Goal: Transaction & Acquisition: Purchase product/service

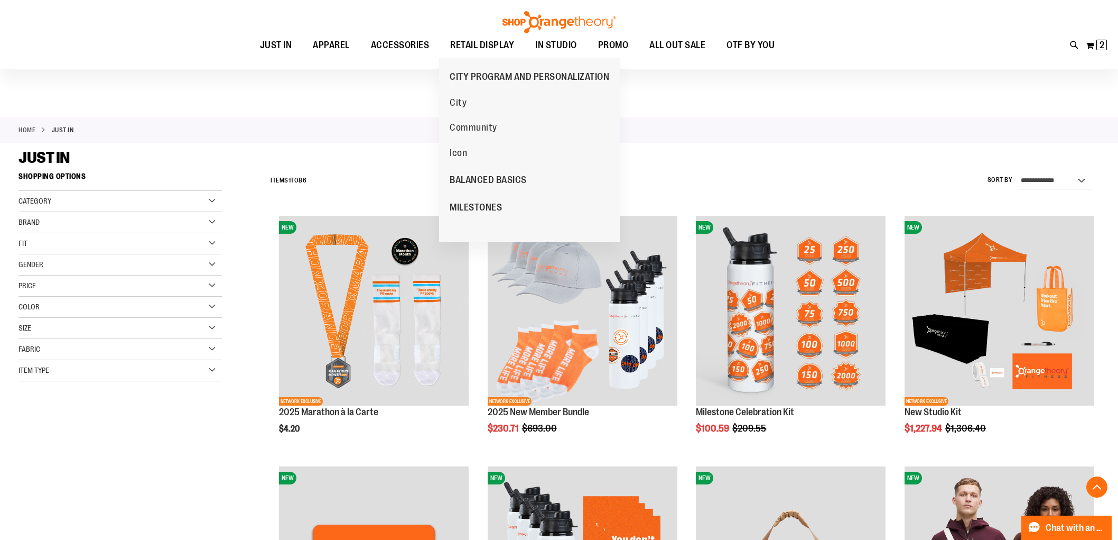
scroll to position [3289, 0]
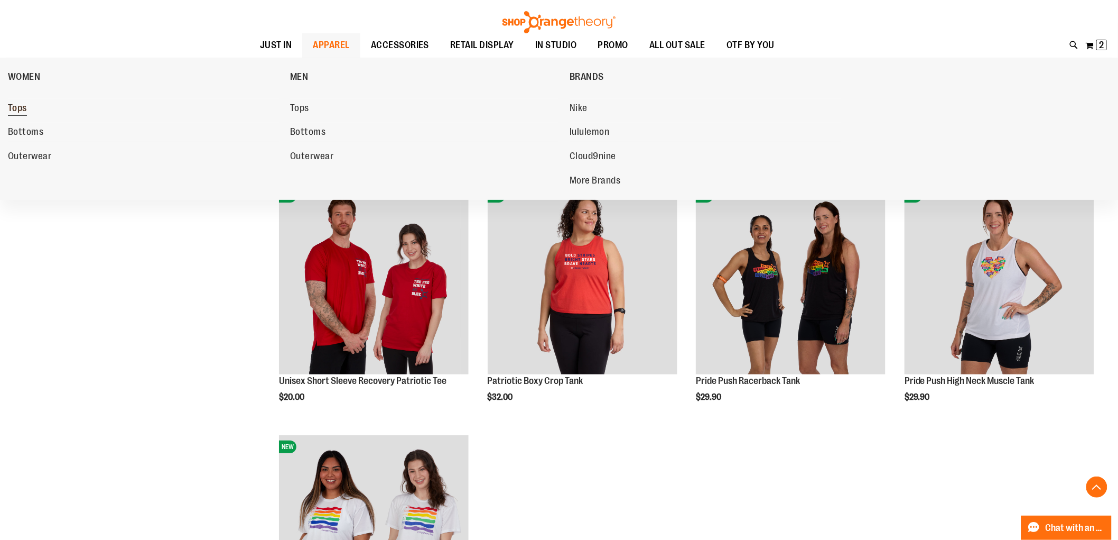
click at [24, 112] on span "Tops" at bounding box center [17, 109] width 19 height 13
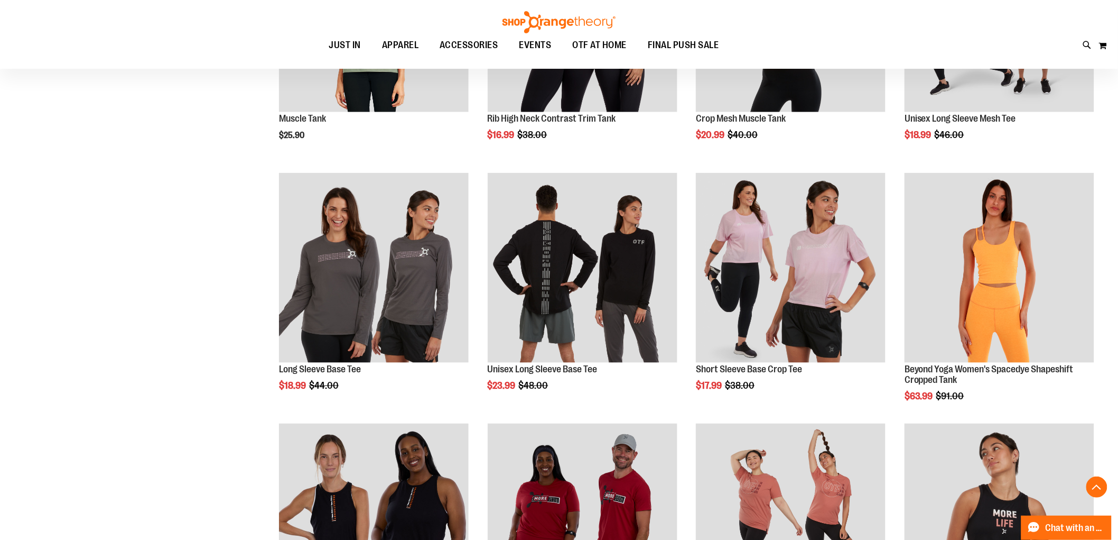
scroll to position [352, 0]
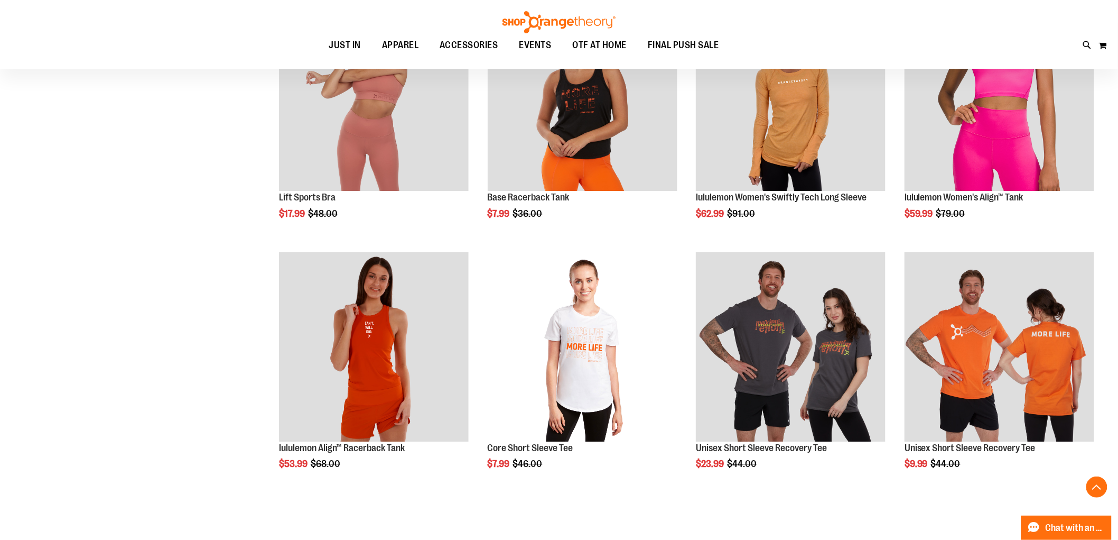
scroll to position [992, 0]
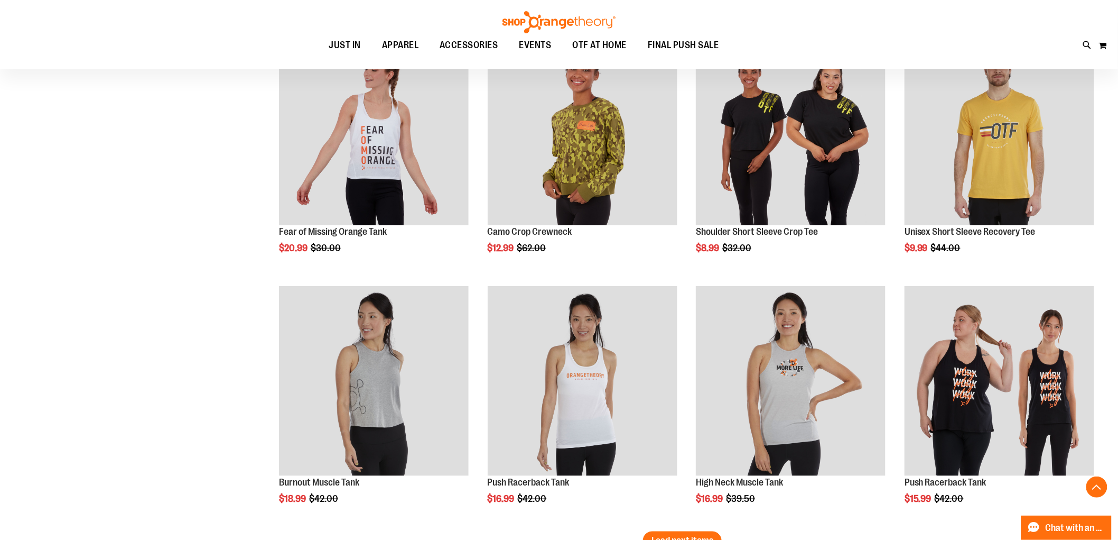
scroll to position [1990, 0]
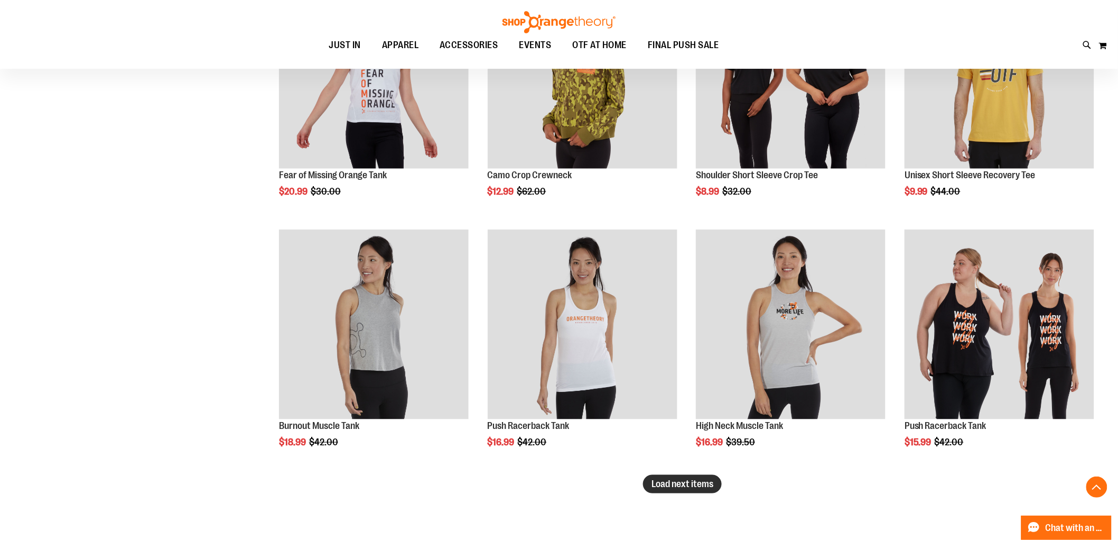
type input "**********"
click at [656, 479] on span "Load next items" at bounding box center [683, 483] width 62 height 11
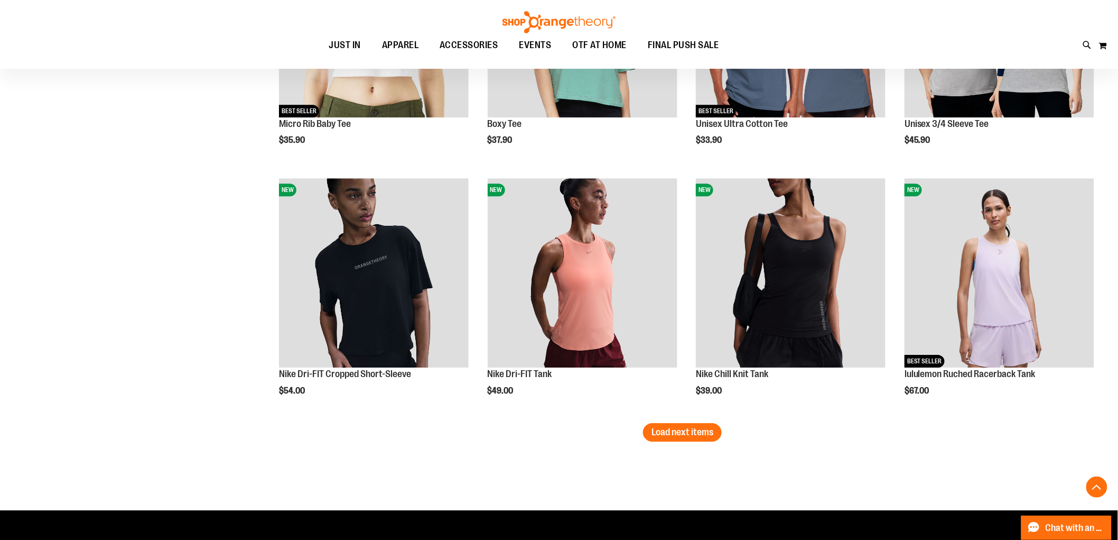
scroll to position [2812, 0]
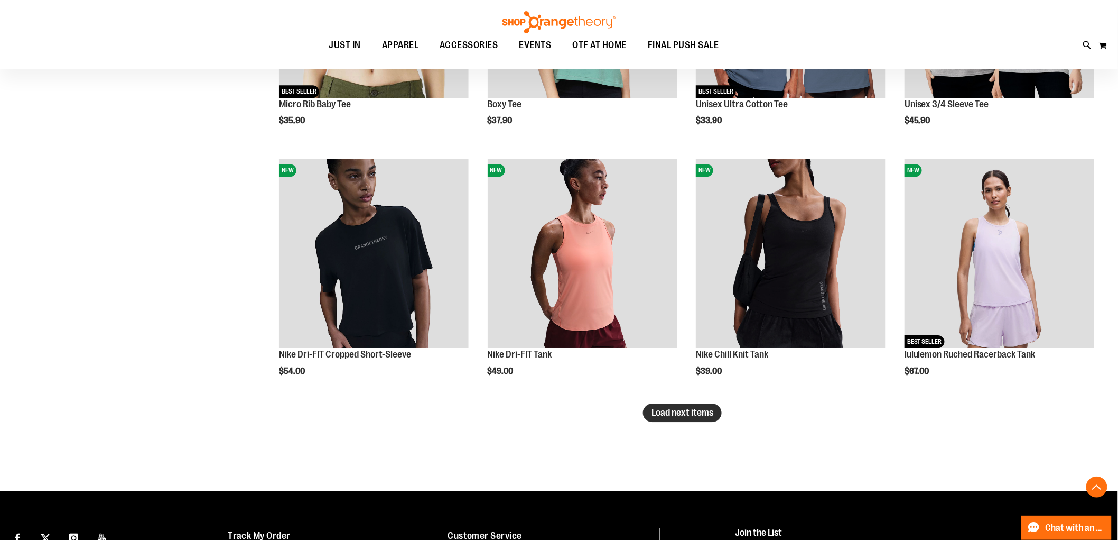
click at [682, 421] on button "Load next items" at bounding box center [682, 412] width 79 height 18
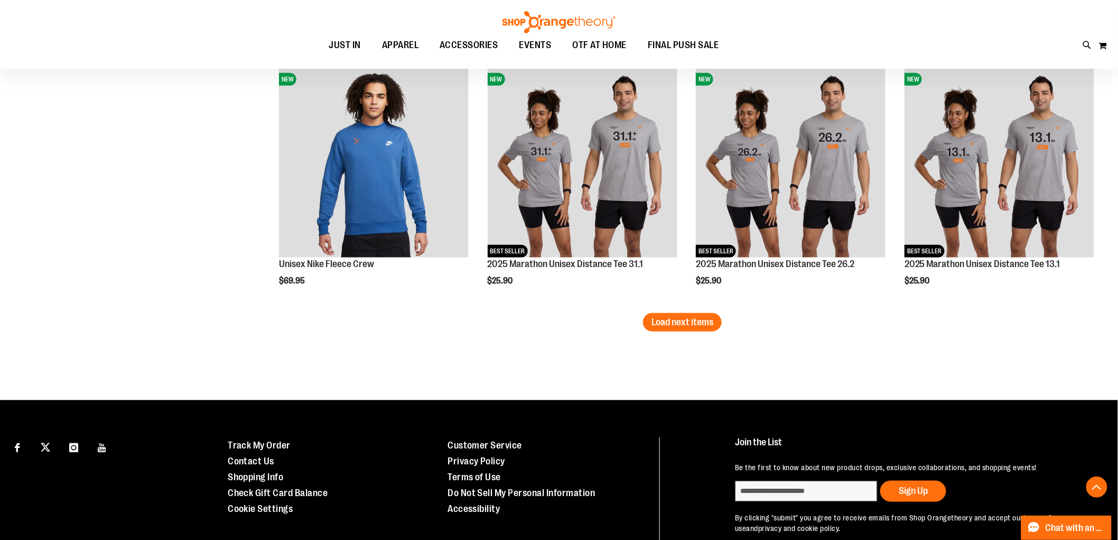
scroll to position [3693, 0]
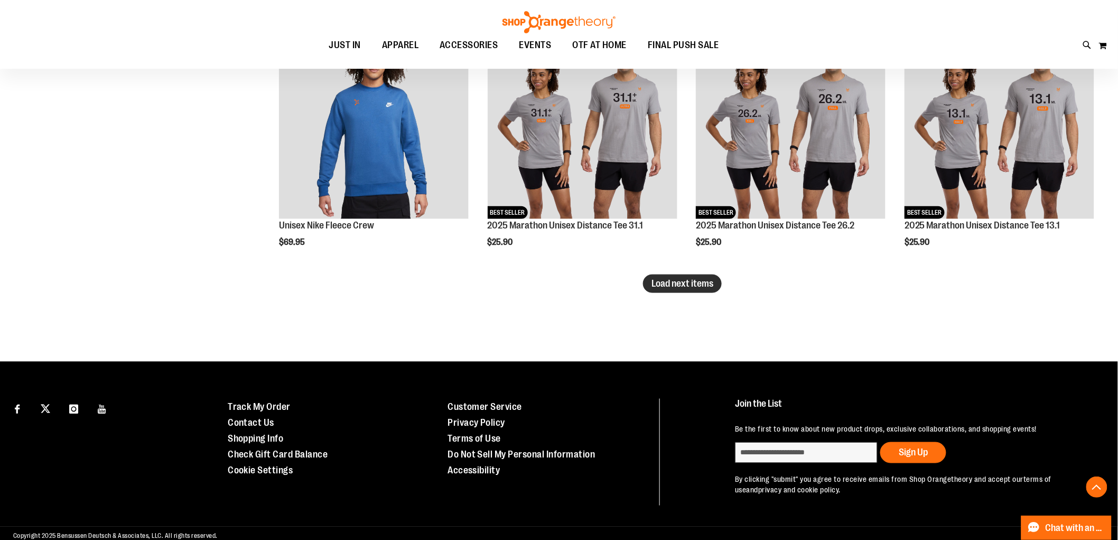
click at [669, 279] on span "Load next items" at bounding box center [683, 283] width 62 height 11
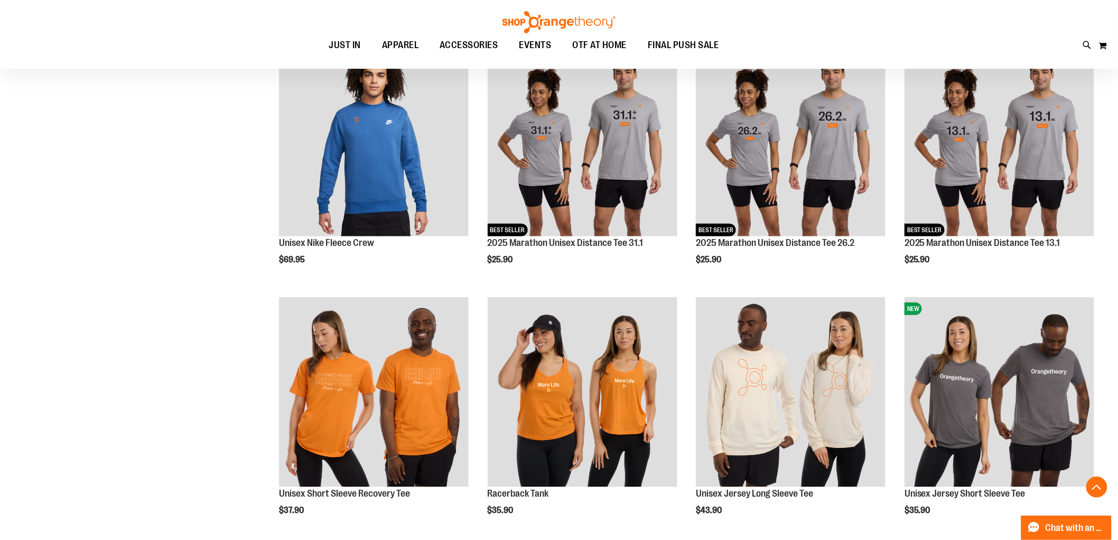
scroll to position [3693, 0]
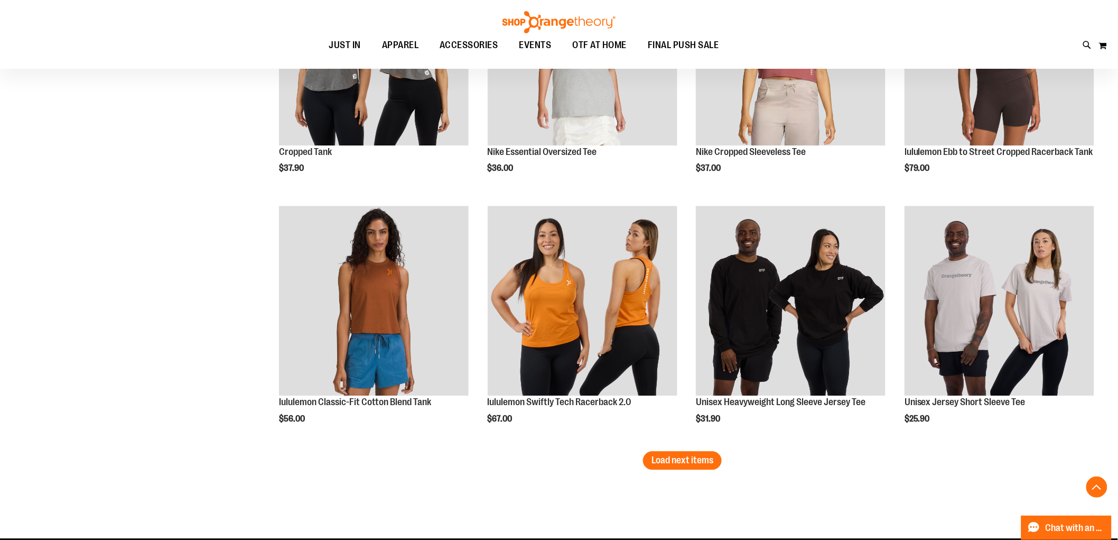
scroll to position [4280, 0]
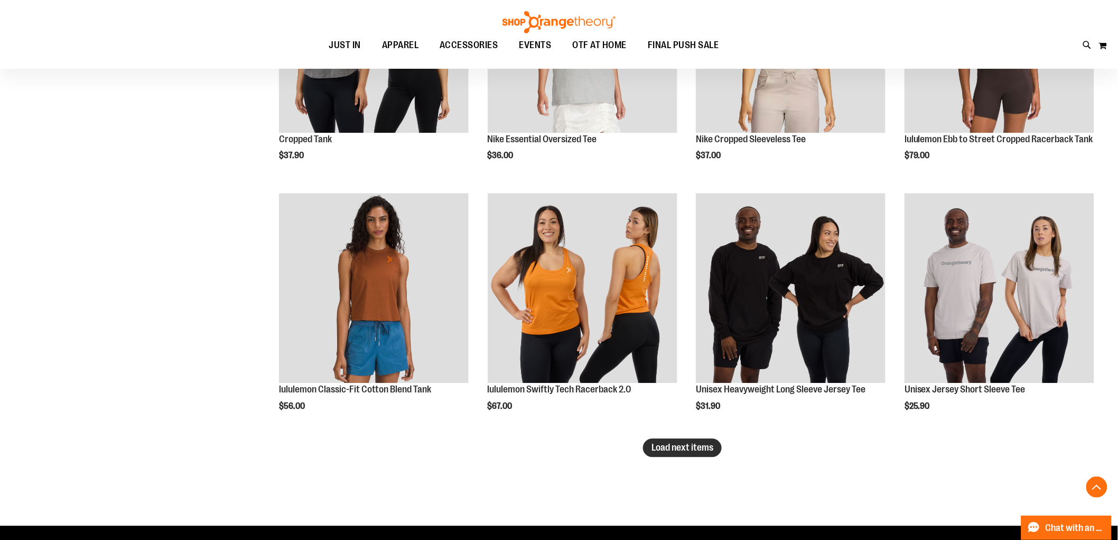
click at [691, 450] on span "Load next items" at bounding box center [683, 447] width 62 height 11
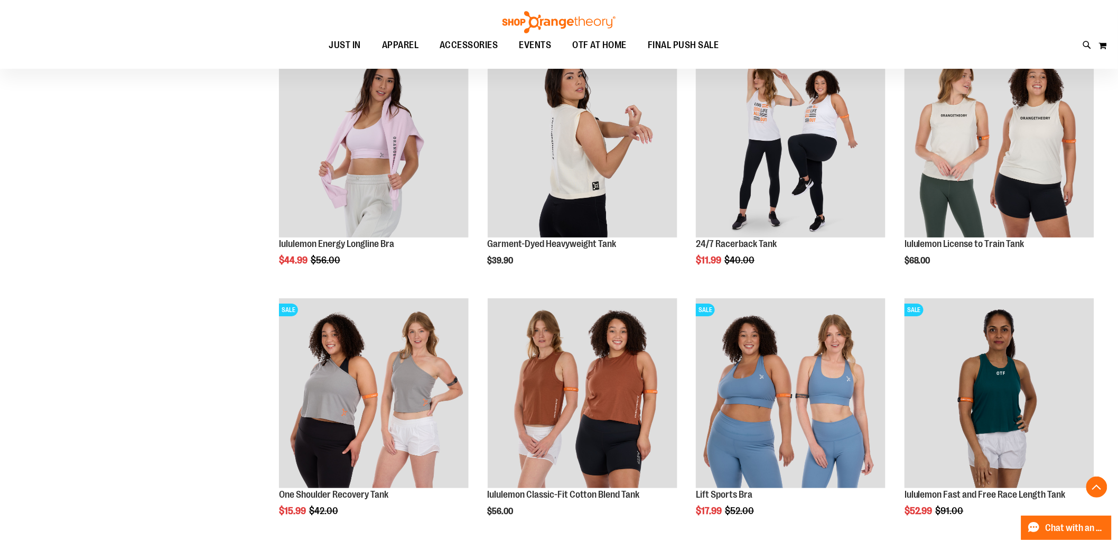
scroll to position [4985, 0]
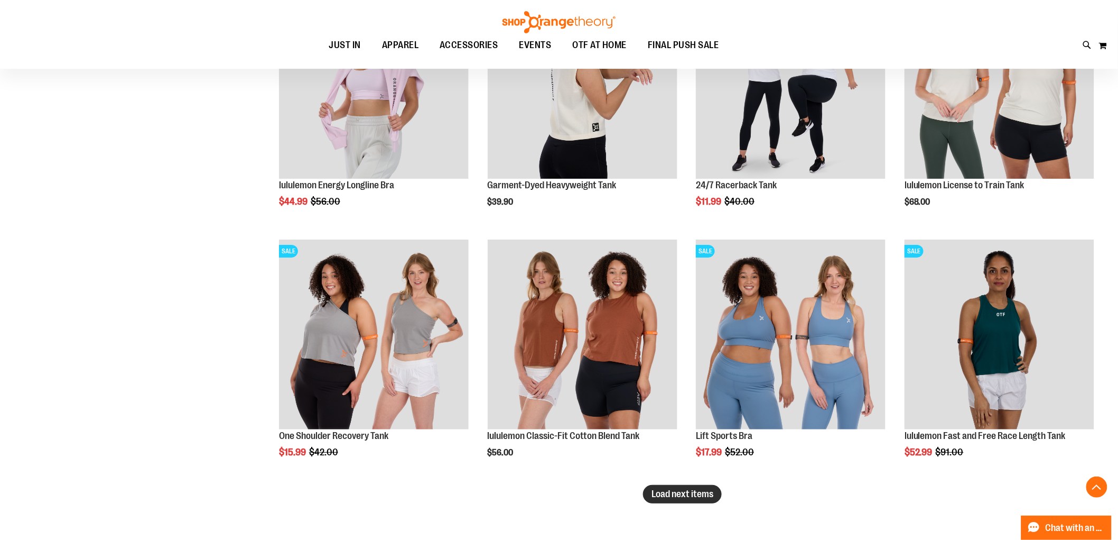
click at [698, 498] on span "Load next items" at bounding box center [683, 493] width 62 height 11
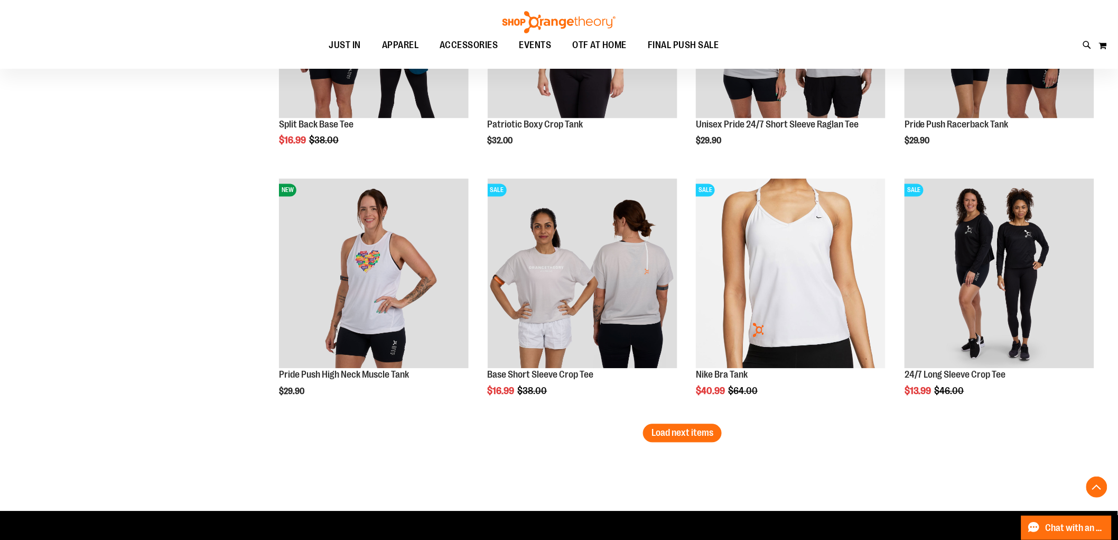
scroll to position [5807, 0]
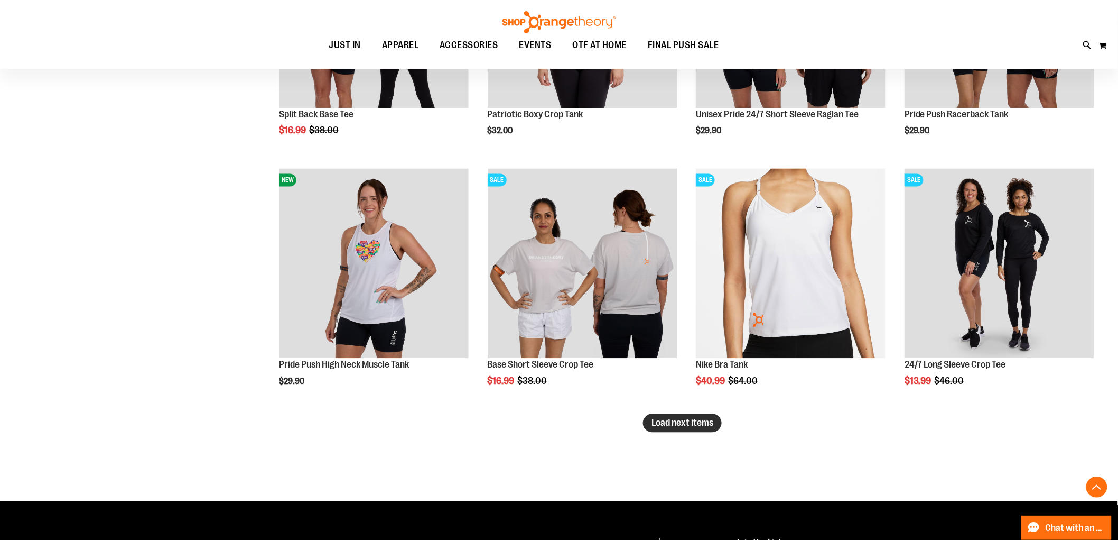
click at [712, 421] on span "Load next items" at bounding box center [683, 423] width 62 height 11
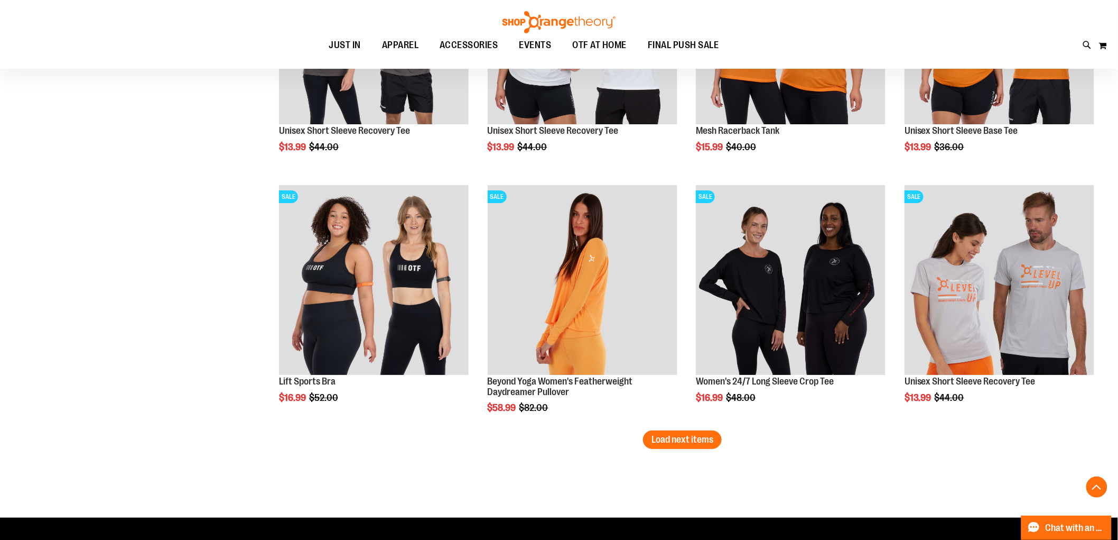
scroll to position [6688, 0]
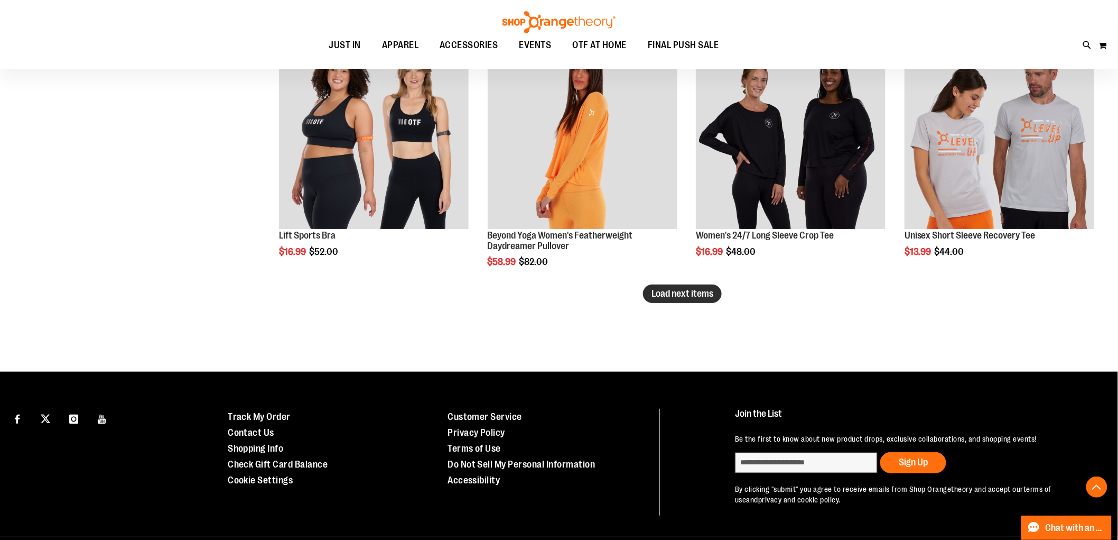
click at [663, 298] on span "Load next items" at bounding box center [683, 293] width 62 height 11
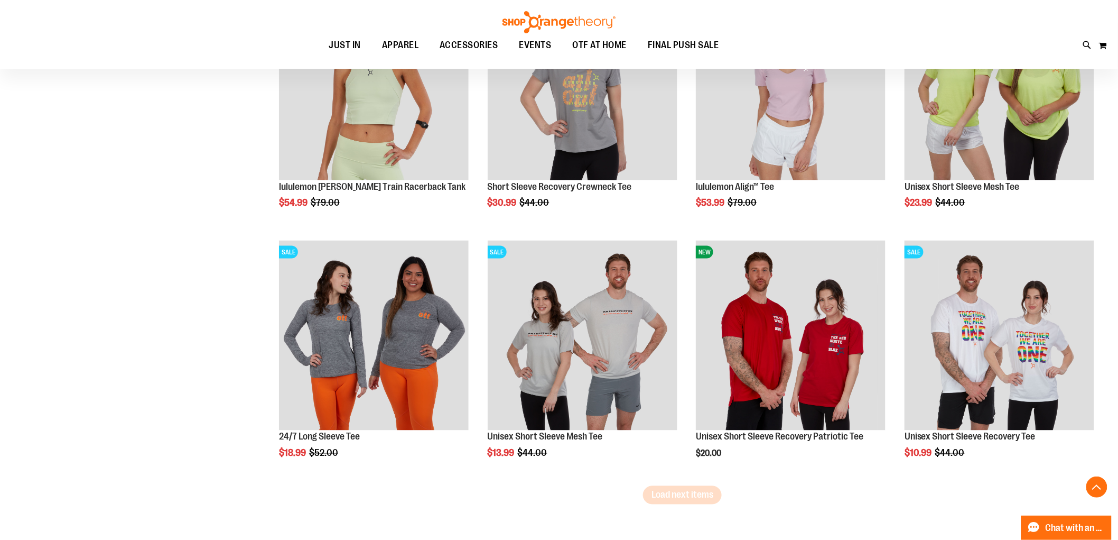
scroll to position [7276, 0]
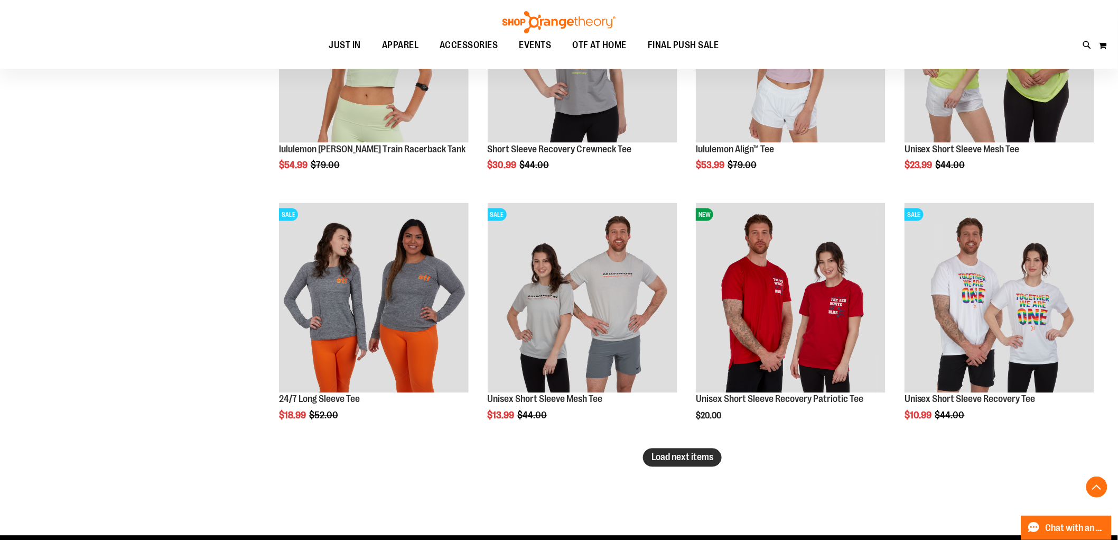
click at [679, 459] on span "Load next items" at bounding box center [683, 457] width 62 height 11
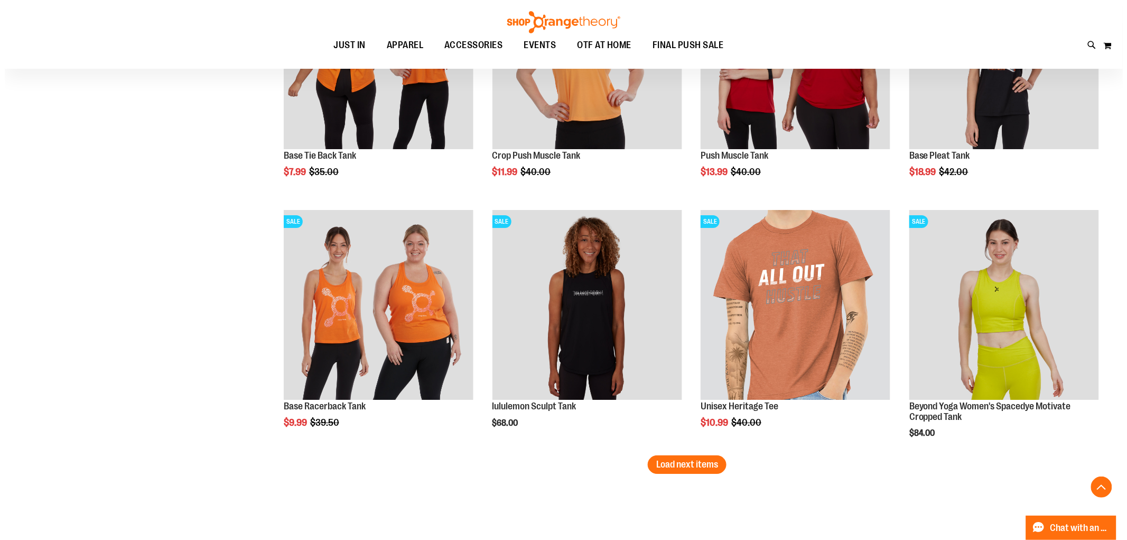
scroll to position [8039, 0]
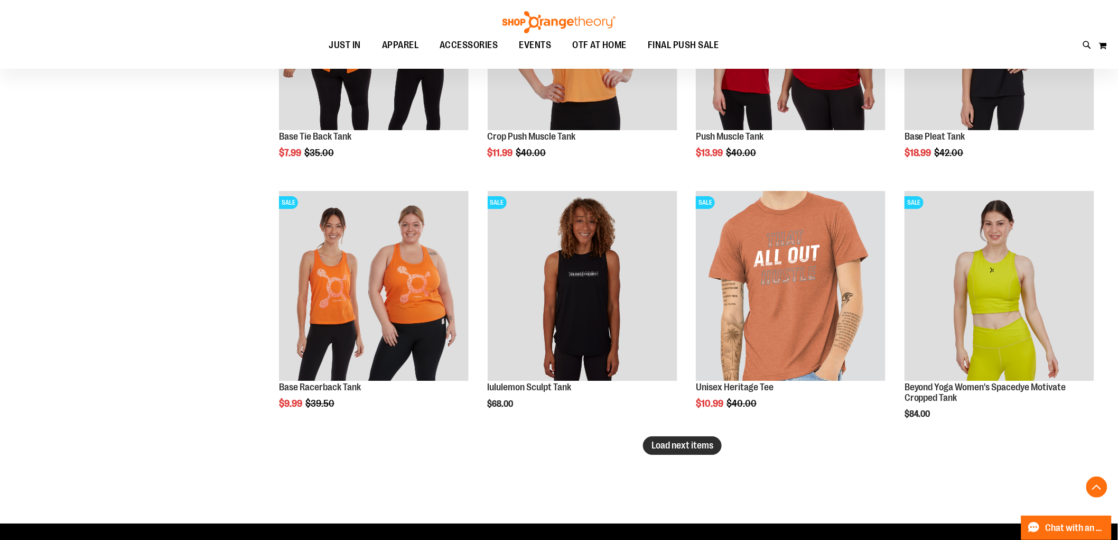
click at [708, 449] on span "Load next items" at bounding box center [683, 445] width 62 height 11
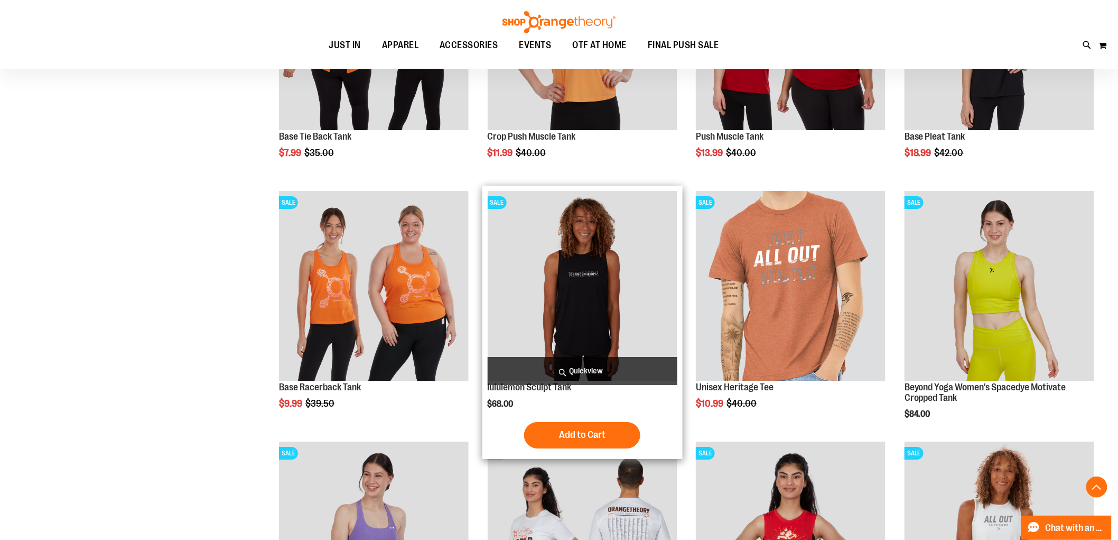
click at [603, 370] on span "Quickview" at bounding box center [583, 371] width 190 height 28
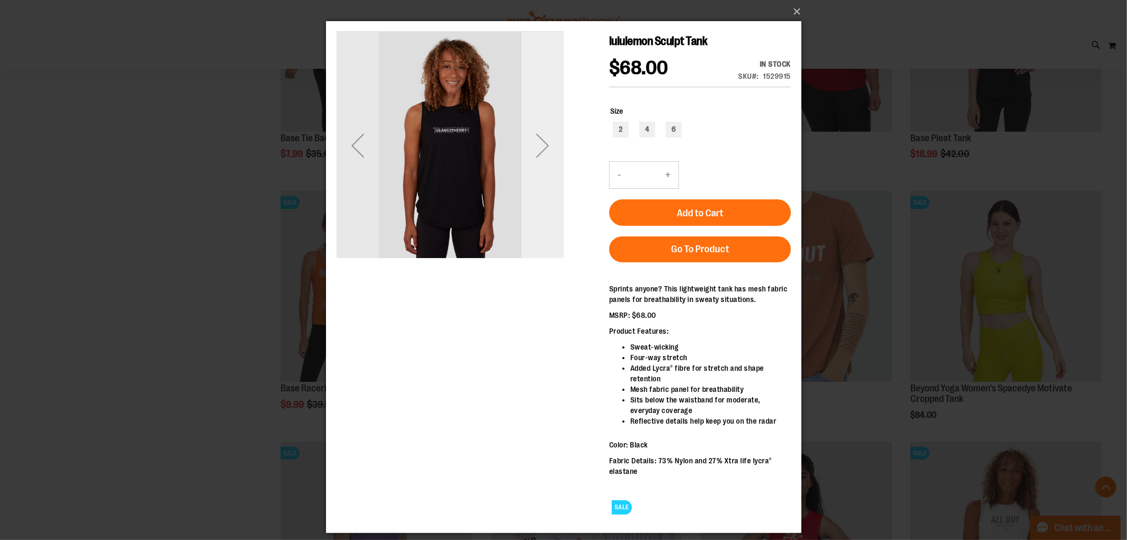
click at [541, 150] on div "Next" at bounding box center [542, 145] width 42 height 42
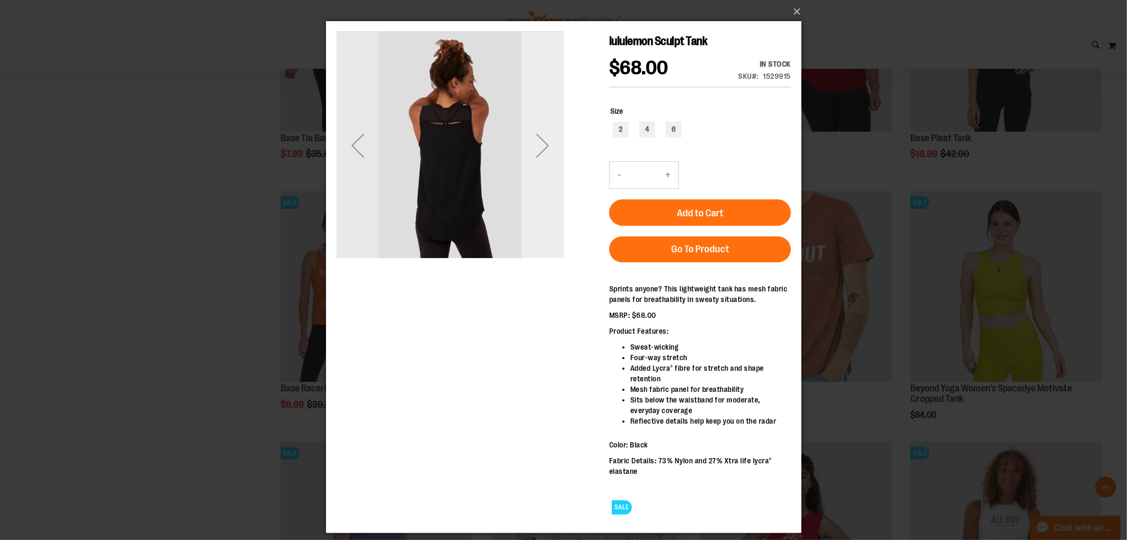
click at [541, 150] on div "Next" at bounding box center [542, 145] width 42 height 42
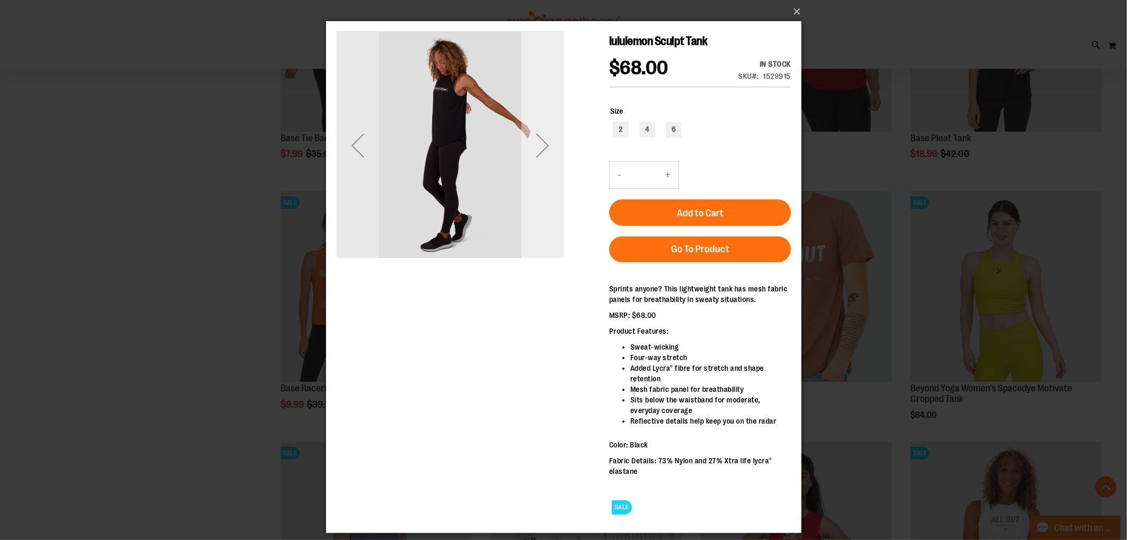
click at [541, 150] on div "Next" at bounding box center [542, 145] width 42 height 42
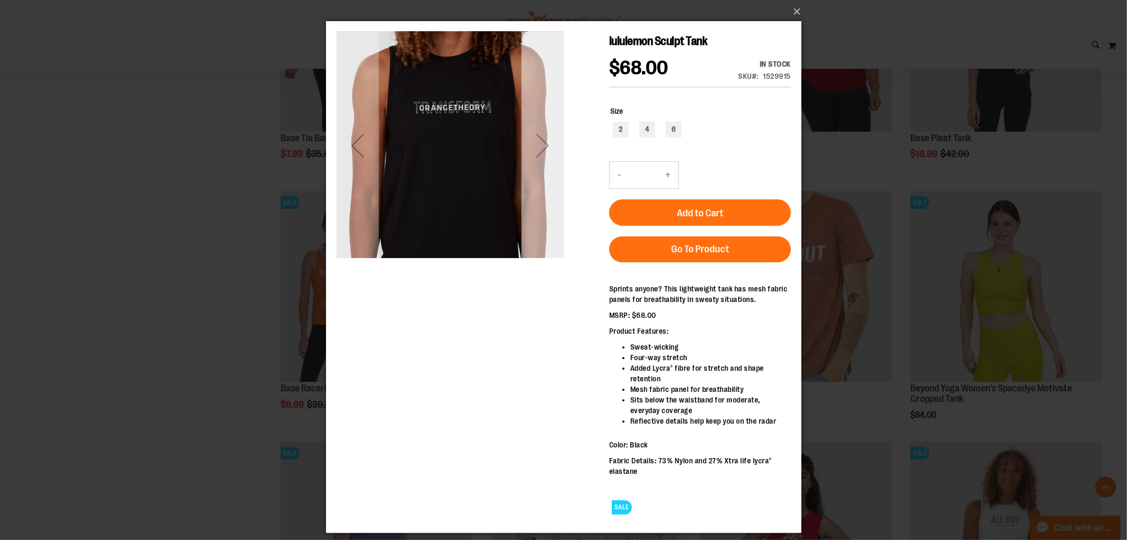
click at [541, 150] on div "Next" at bounding box center [542, 145] width 42 height 42
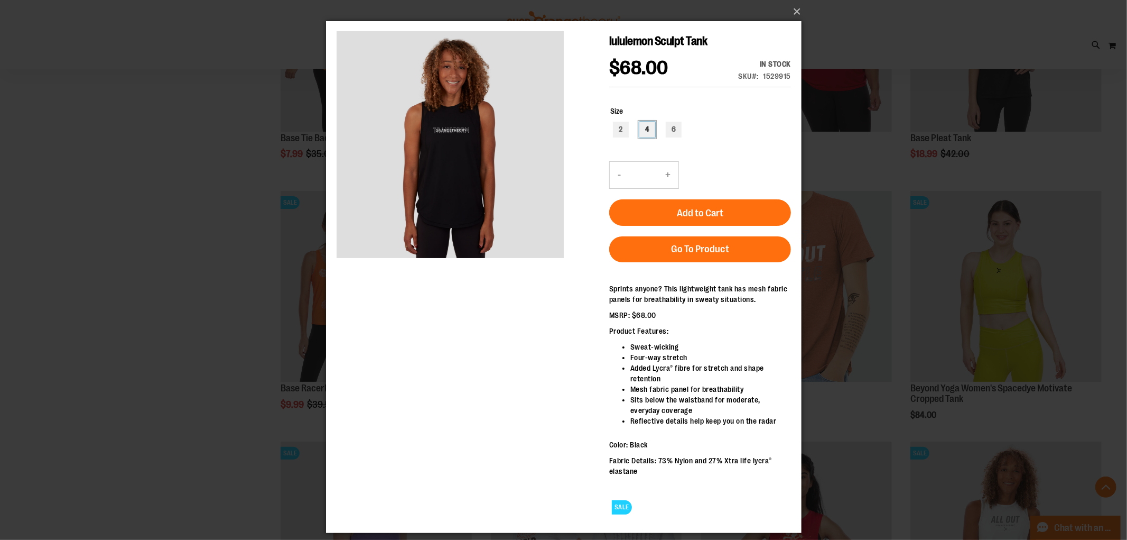
click at [647, 129] on div "4" at bounding box center [647, 130] width 16 height 16
type input "***"
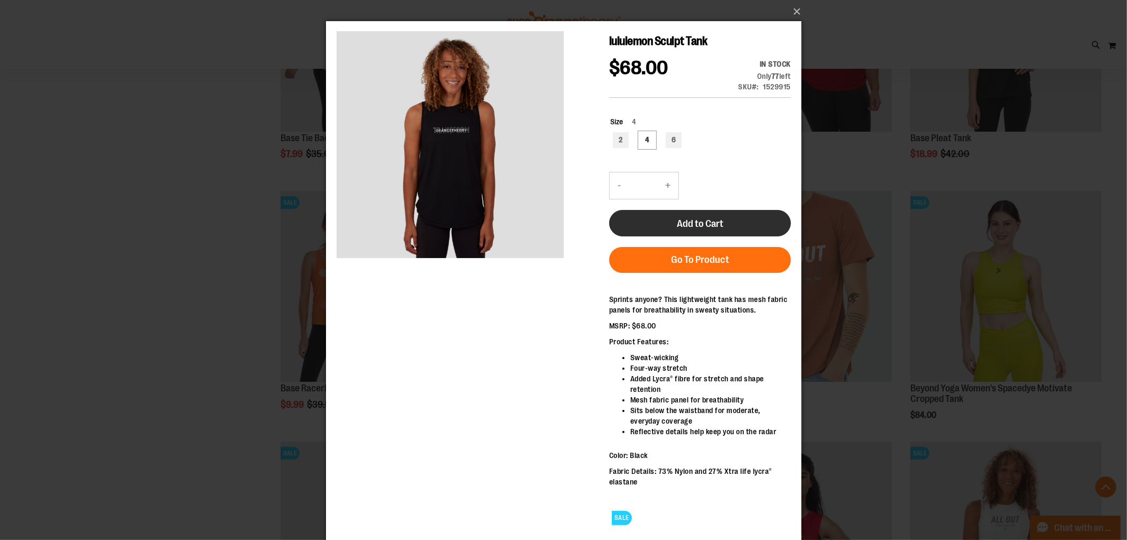
click at [716, 229] on button "Add to Cart" at bounding box center [700, 223] width 182 height 26
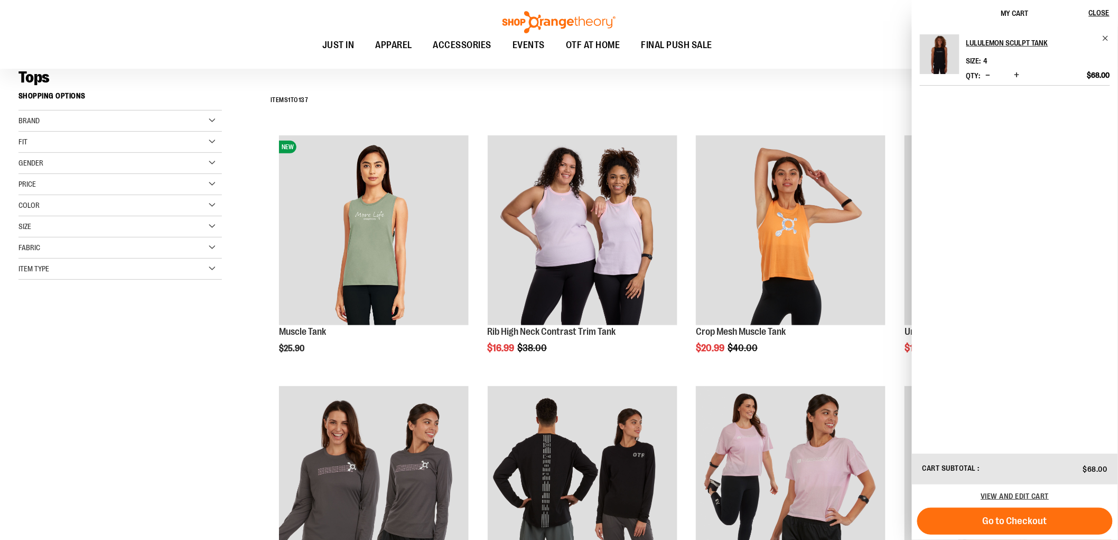
scroll to position [117, 0]
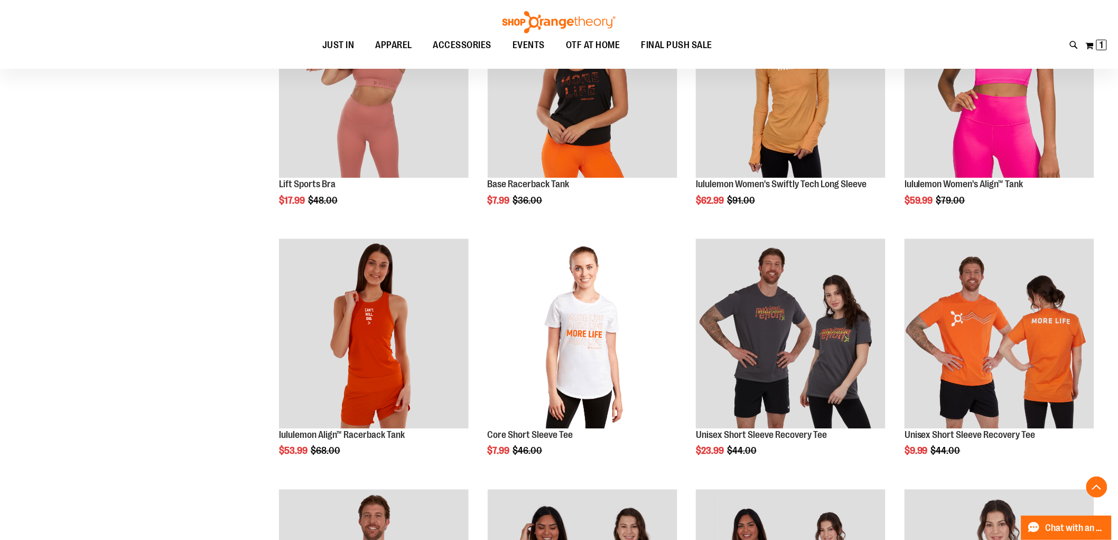
scroll to position [998, 0]
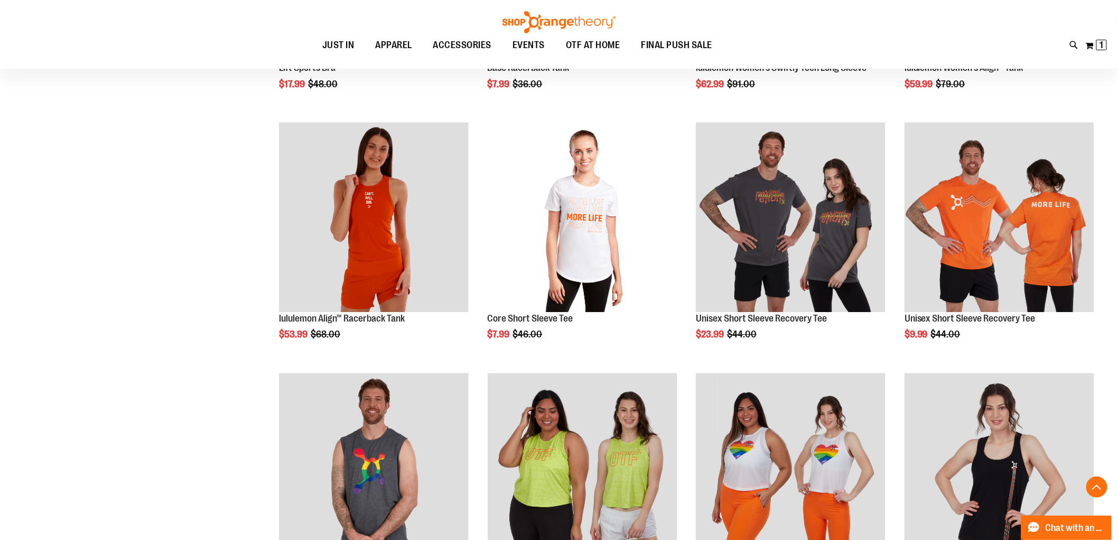
scroll to position [1116, 0]
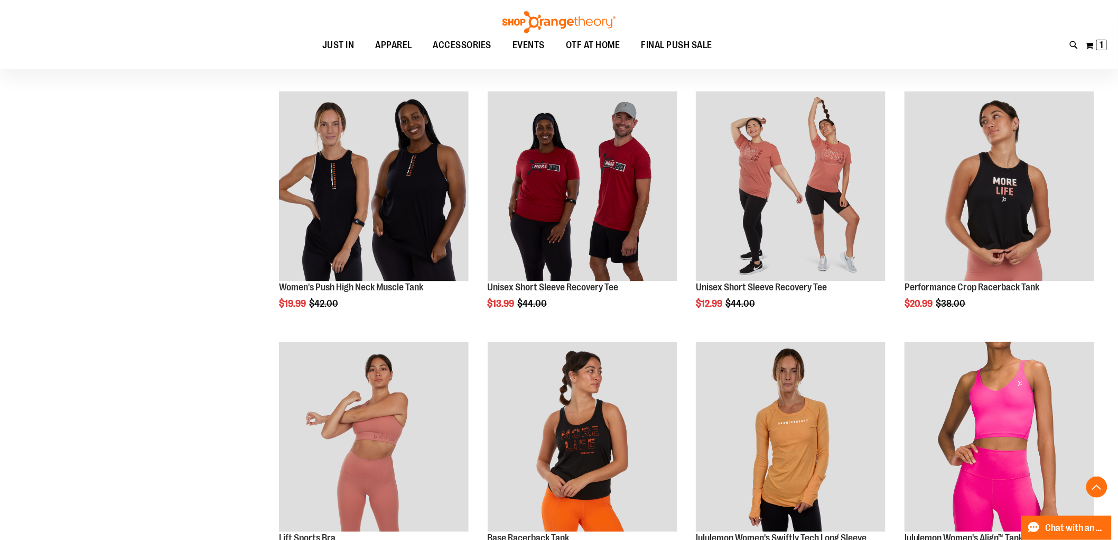
scroll to position [646, 0]
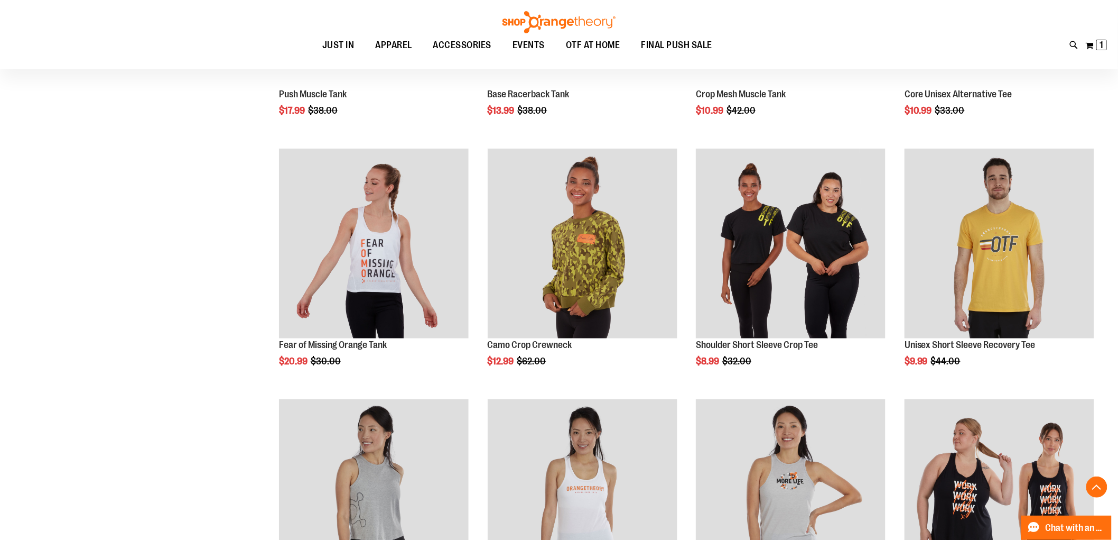
scroll to position [1526, 0]
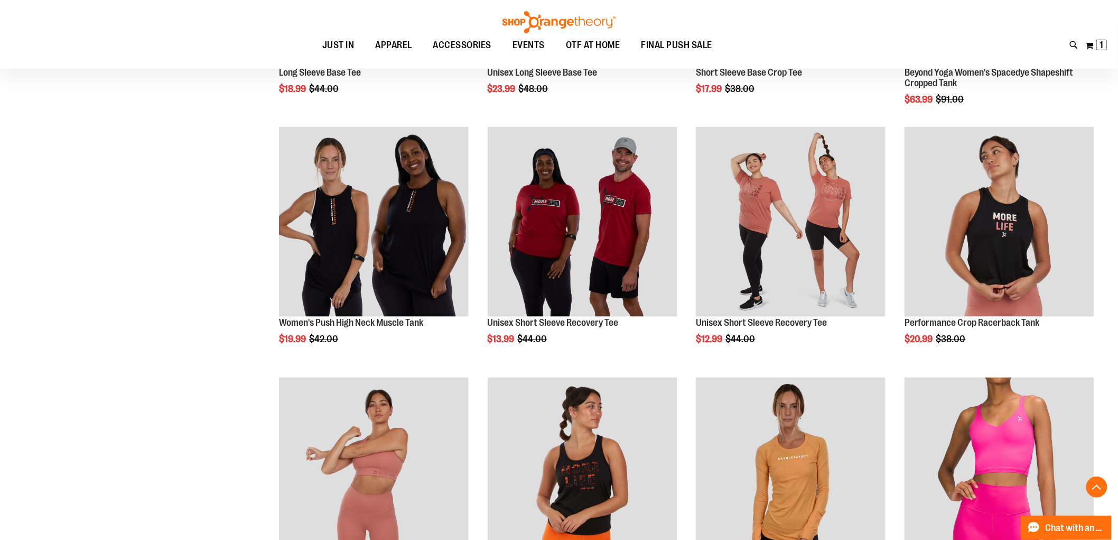
scroll to position [587, 0]
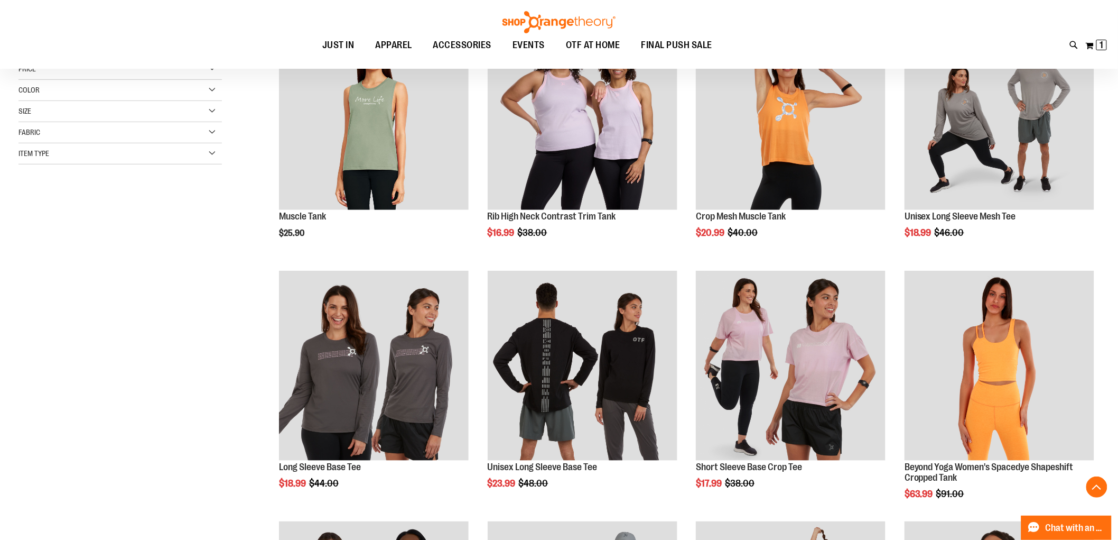
scroll to position [176, 0]
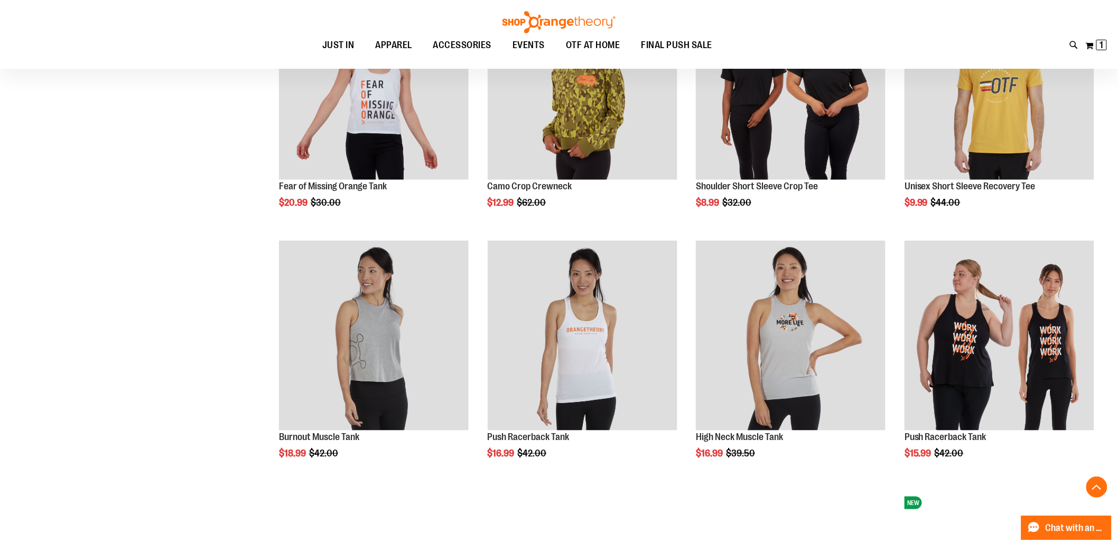
scroll to position [1996, 0]
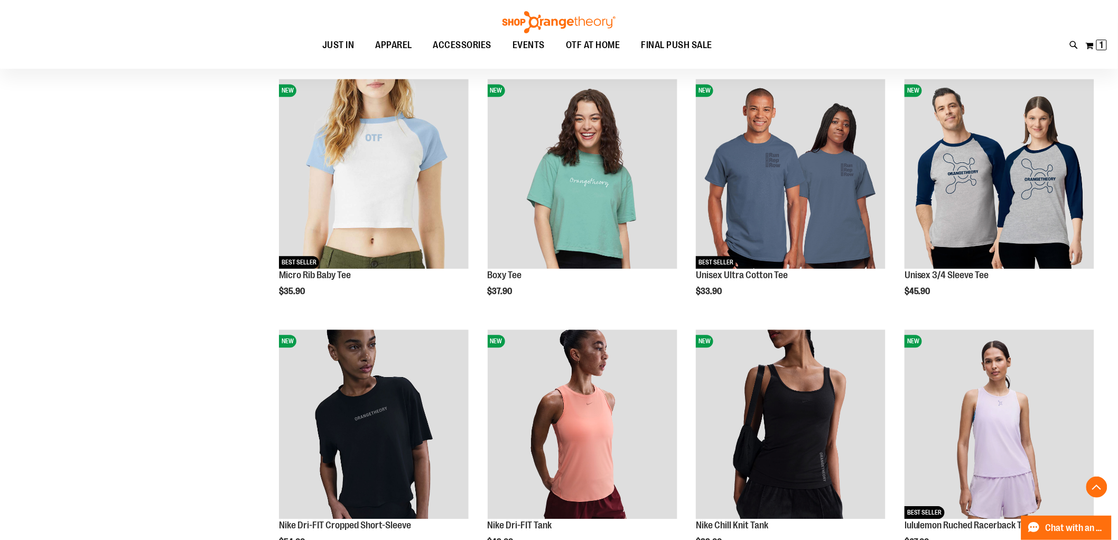
scroll to position [2643, 0]
